Goal: Obtain resource: Download file/media

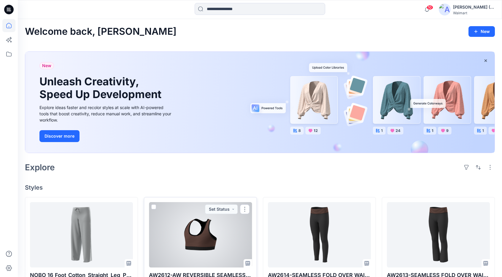
click at [200, 232] on div at bounding box center [200, 234] width 103 height 65
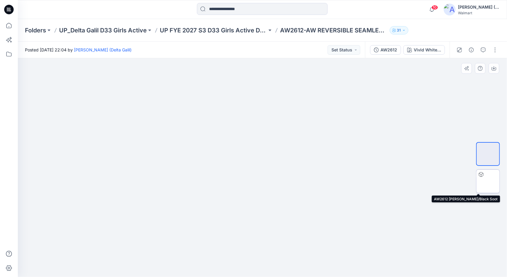
click at [488, 181] on img at bounding box center [488, 181] width 0 height 0
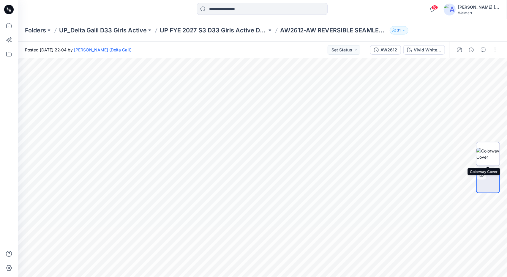
click at [492, 157] on img at bounding box center [487, 154] width 23 height 12
click at [413, 180] on div at bounding box center [262, 167] width 489 height 218
click at [227, 10] on input at bounding box center [262, 9] width 131 height 12
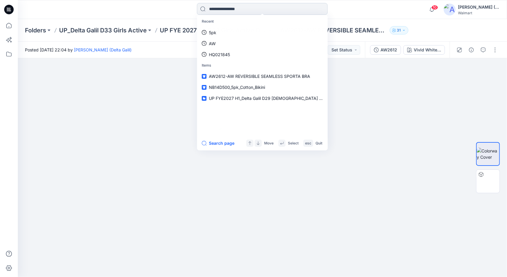
paste input "******"
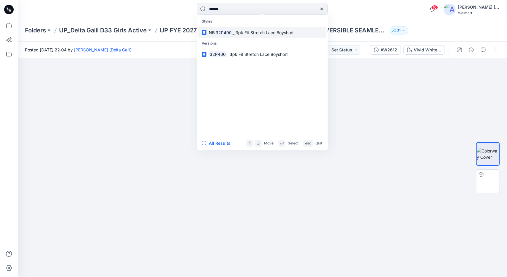
type input "******"
click at [249, 29] on p "NB 32P400 _ 3pk Fit Stretch Lace Boyshort" at bounding box center [251, 32] width 85 height 6
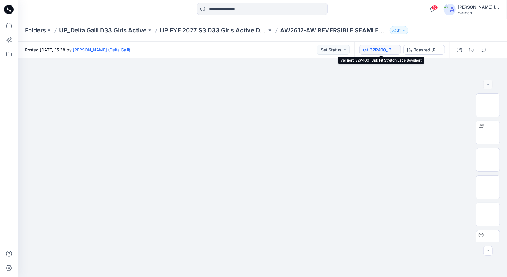
click at [383, 51] on div "32P400_ 3pk Fit Stretch Lace Boyshort" at bounding box center [383, 50] width 27 height 7
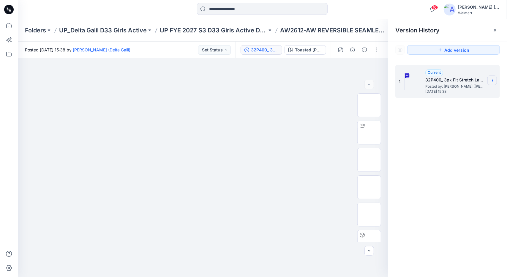
click at [494, 81] on section at bounding box center [491, 79] width 9 height 9
click at [477, 92] on span "Download Source BW File" at bounding box center [462, 91] width 50 height 7
click at [234, 8] on input at bounding box center [262, 9] width 131 height 12
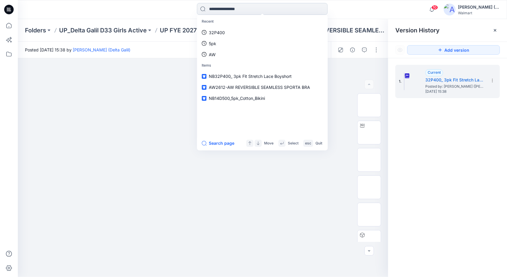
paste input "******"
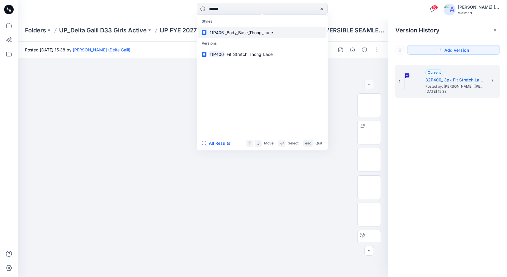
type input "******"
click at [259, 36] on link "11P406 _Body_Base_Thong_Lace" at bounding box center [262, 32] width 128 height 11
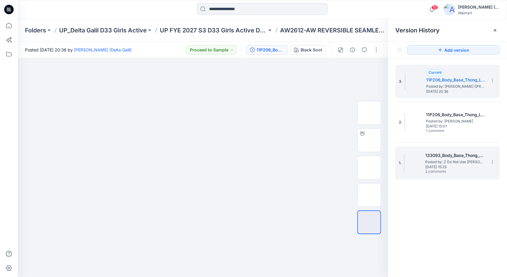
click at [433, 168] on span "[DATE] 15:23" at bounding box center [454, 167] width 59 height 4
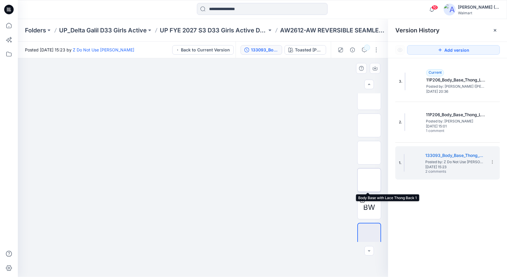
scroll to position [94, 0]
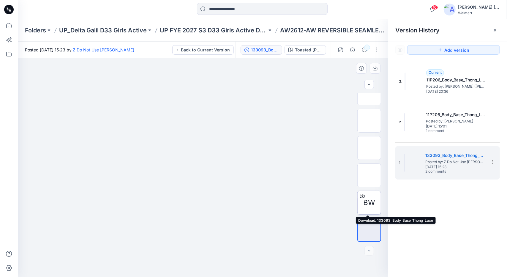
click at [370, 199] on span "BW" at bounding box center [369, 202] width 12 height 11
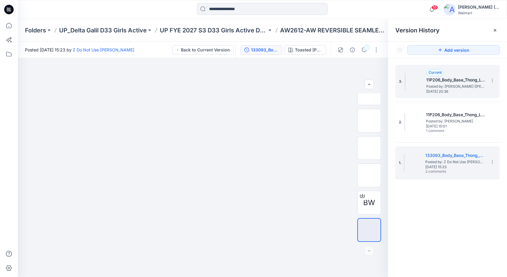
click at [478, 85] on span "Posted by: [PERSON_NAME] ([PERSON_NAME])" at bounding box center [455, 86] width 59 height 6
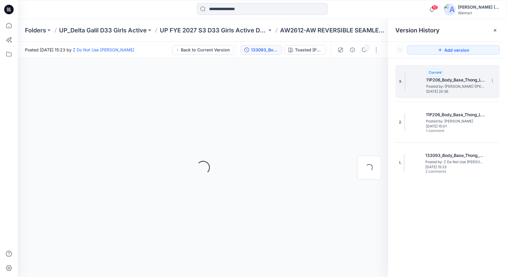
scroll to position [0, 0]
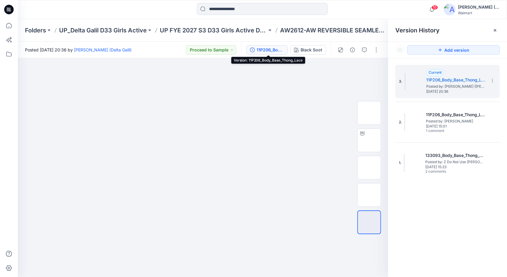
click at [277, 52] on div "11P206_Body_Base_Thong_Lace" at bounding box center [269, 50] width 27 height 7
